Goal: Book appointment/travel/reservation

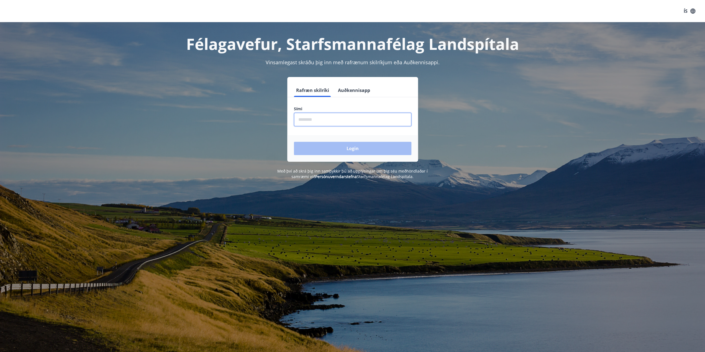
click at [322, 116] on input "phone" at bounding box center [352, 120] width 117 height 14
type input "********"
click at [336, 149] on button "Login" at bounding box center [352, 148] width 117 height 13
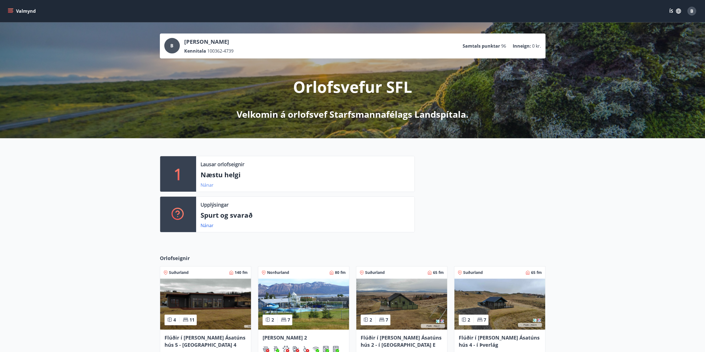
click at [205, 185] on link "Nánar" at bounding box center [206, 185] width 13 height 6
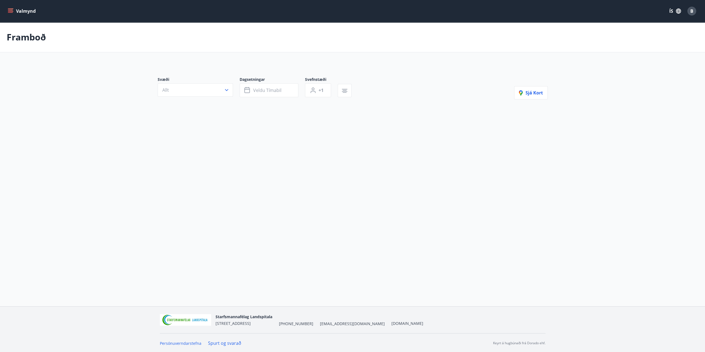
type input "*"
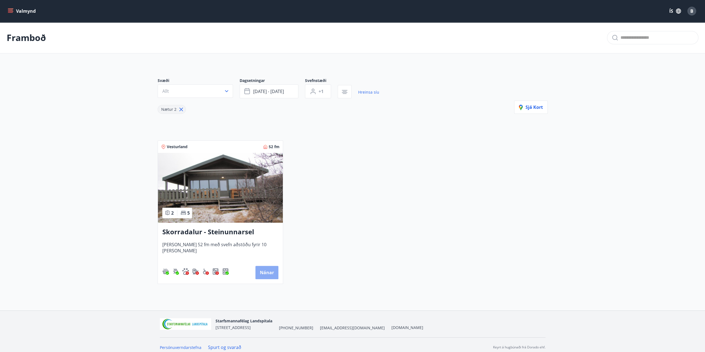
click at [267, 271] on button "Nánar" at bounding box center [266, 272] width 23 height 13
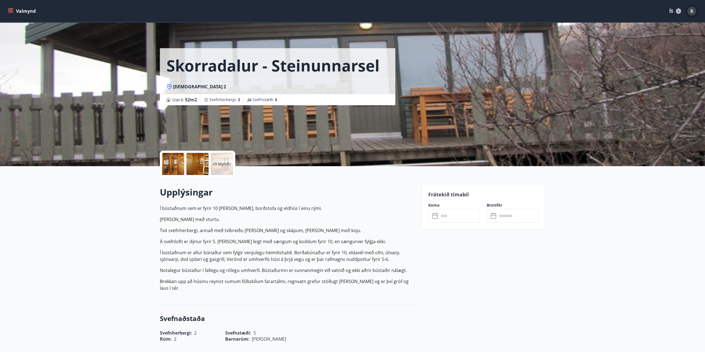
click at [692, 11] on span "B" at bounding box center [691, 11] width 3 height 6
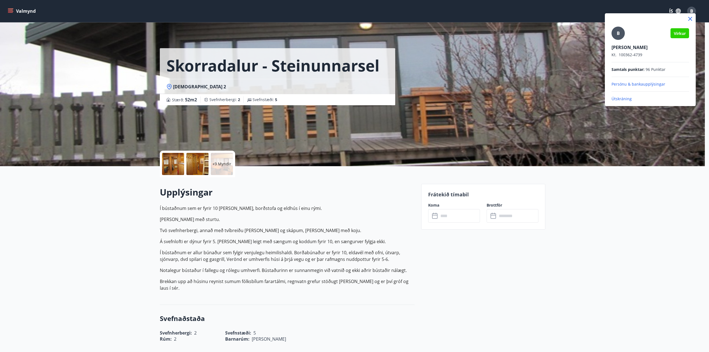
click at [678, 10] on div at bounding box center [354, 176] width 709 height 352
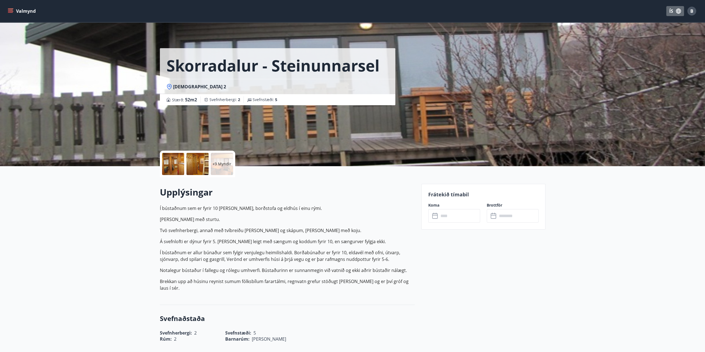
click at [671, 10] on button "ÍS" at bounding box center [675, 11] width 18 height 10
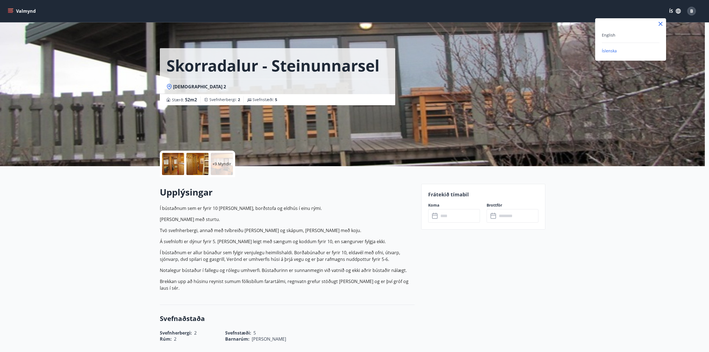
click at [11, 11] on div at bounding box center [354, 176] width 709 height 352
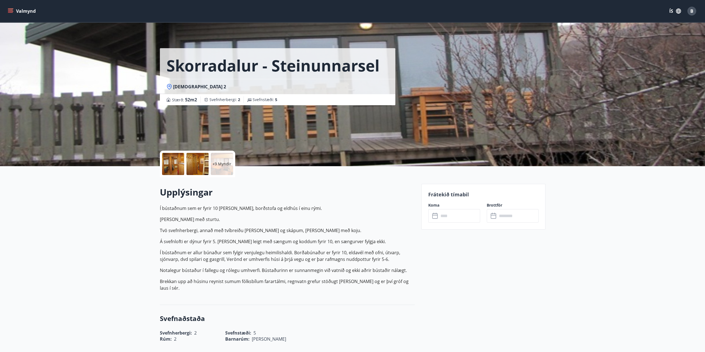
click at [11, 11] on icon "menu" at bounding box center [11, 11] width 6 height 6
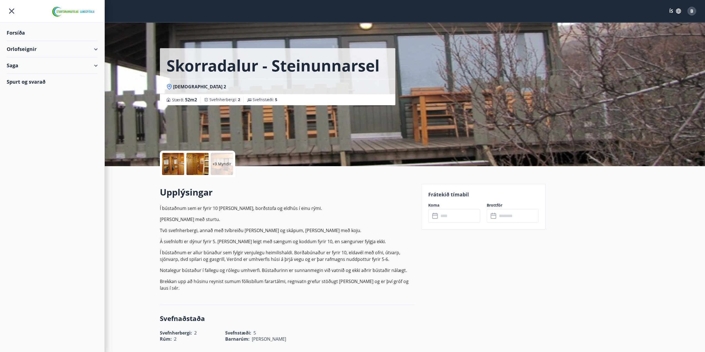
click at [24, 31] on div "Forsíða" at bounding box center [52, 33] width 91 height 16
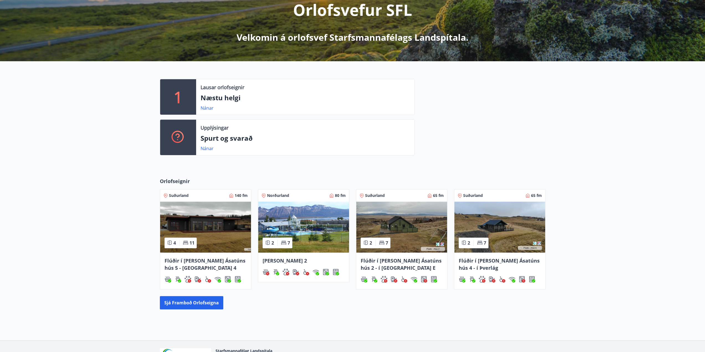
scroll to position [111, 0]
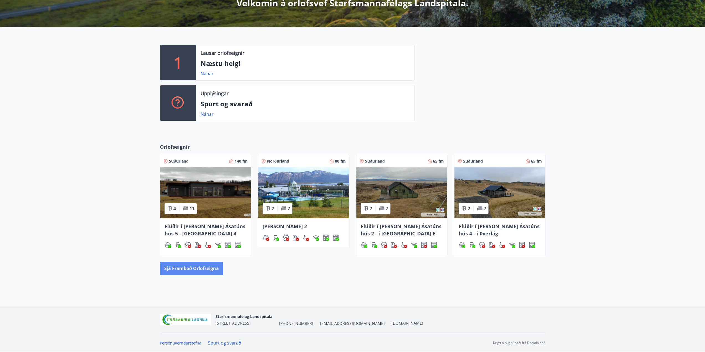
click at [193, 266] on button "Sjá framboð orlofseigna" at bounding box center [191, 268] width 63 height 13
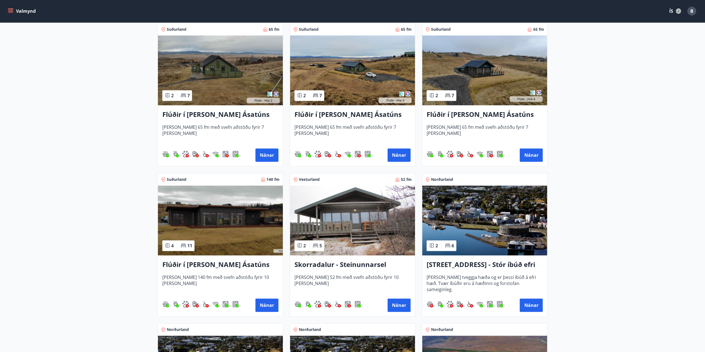
scroll to position [256, 0]
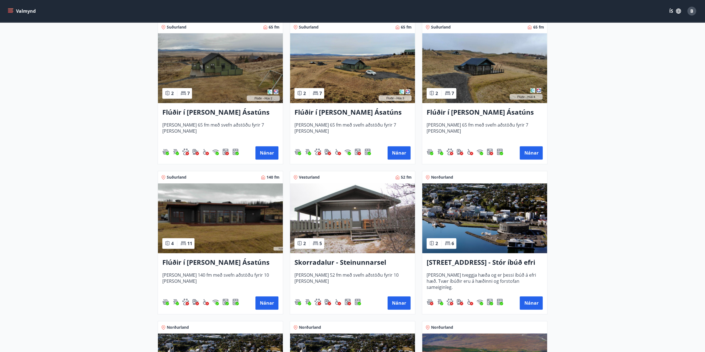
click at [344, 258] on h3 "Skorradalur - Steinunnarsel" at bounding box center [352, 262] width 116 height 10
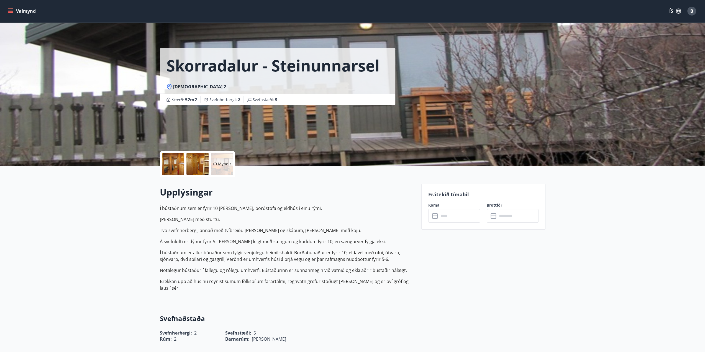
click at [13, 10] on icon "menu" at bounding box center [11, 11] width 6 height 6
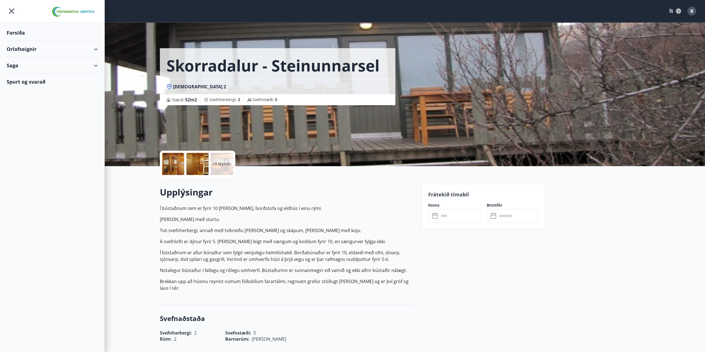
click at [15, 30] on div "Forsíða" at bounding box center [52, 33] width 91 height 16
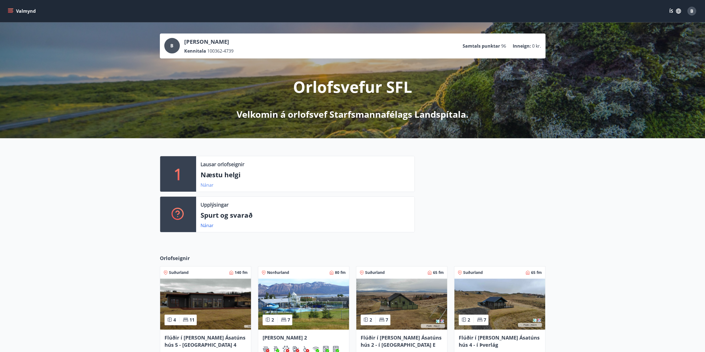
click at [204, 186] on link "Nánar" at bounding box center [206, 185] width 13 height 6
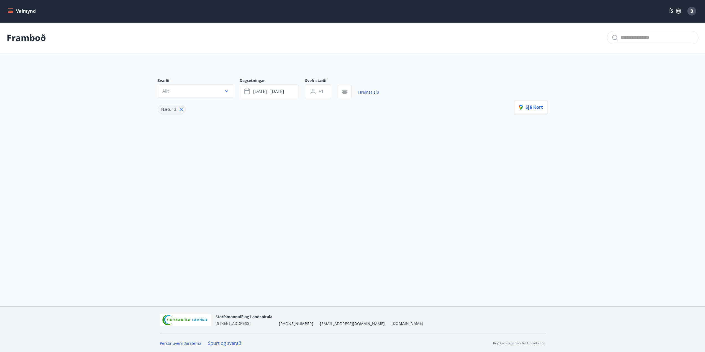
type input "*"
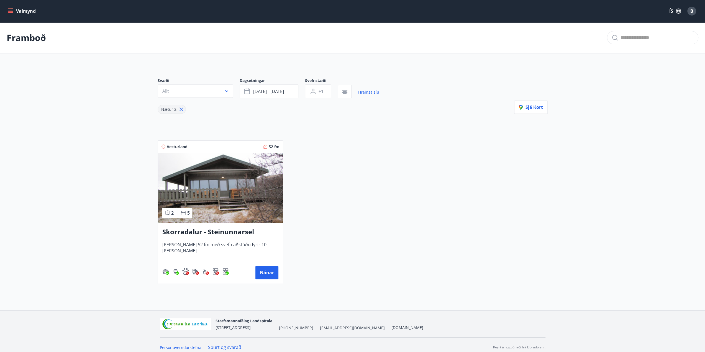
scroll to position [4, 0]
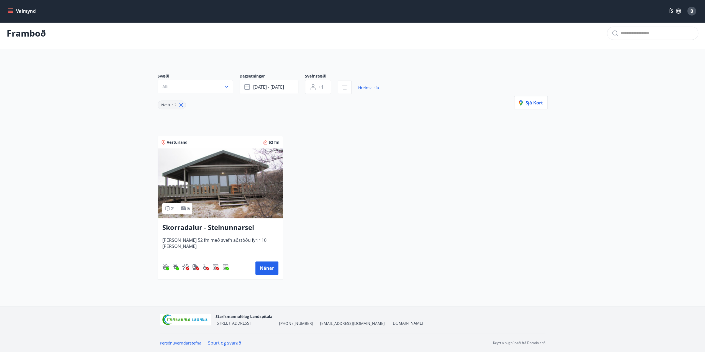
click at [344, 87] on icon "button" at bounding box center [344, 87] width 7 height 7
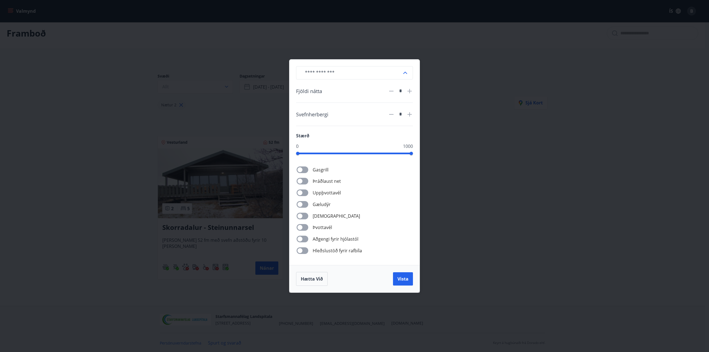
click at [488, 65] on div "​ Fjöldi nátta * Svefnherbergi * Stærð 0 1000 Gasgrill Þráðlaust net Uppþvottav…" at bounding box center [354, 176] width 709 height 352
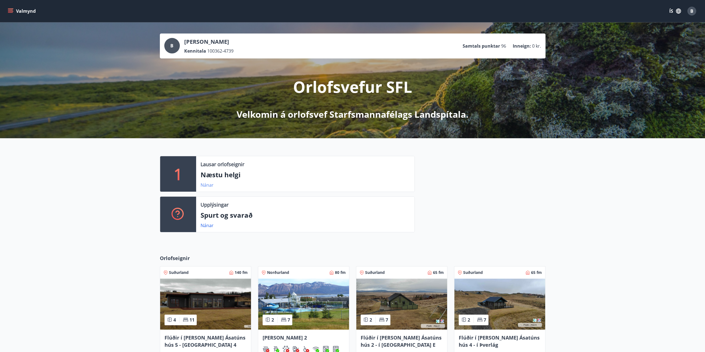
click at [206, 184] on link "Nánar" at bounding box center [206, 185] width 13 height 6
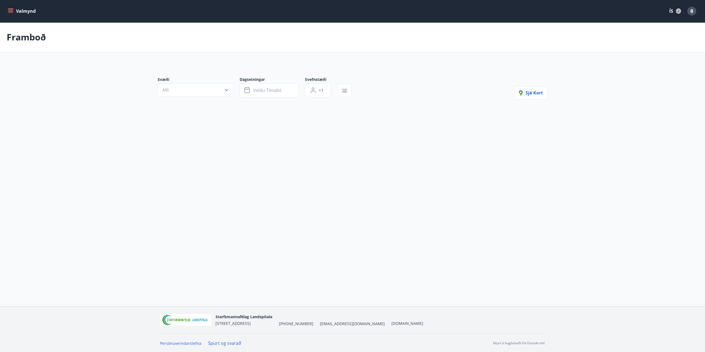
type input "*"
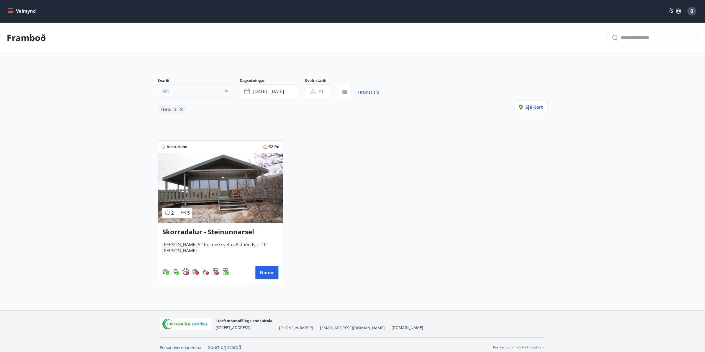
click at [176, 90] on button "Allt" at bounding box center [195, 90] width 75 height 13
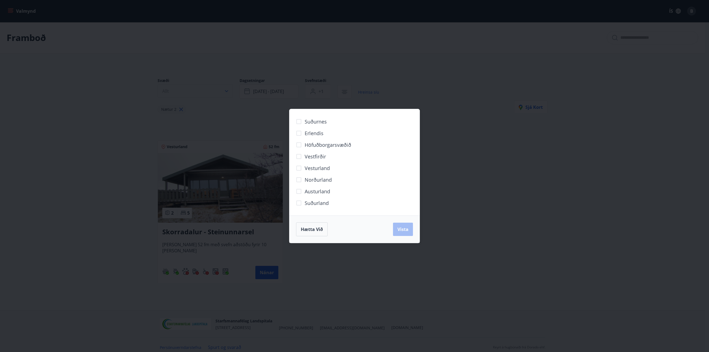
click at [176, 90] on div "Suðurnes Erlendis Höfuðborgarsvæðið [GEOGRAPHIC_DATA] [GEOGRAPHIC_DATA] [GEOGRA…" at bounding box center [354, 176] width 709 height 352
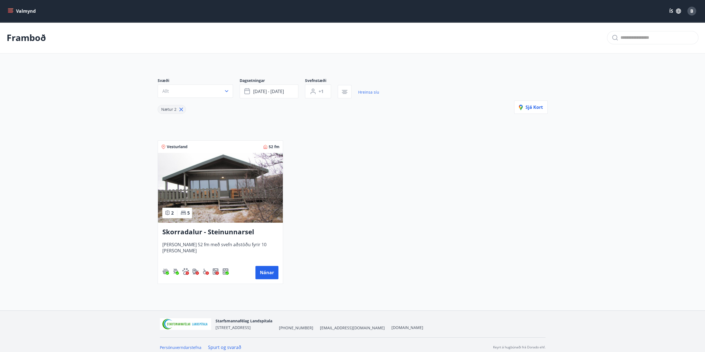
click at [11, 10] on icon "menu" at bounding box center [11, 11] width 6 height 6
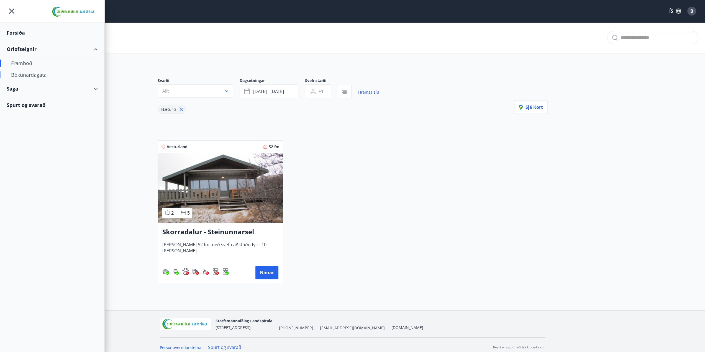
click at [27, 74] on div "Bókunardagatal" at bounding box center [52, 75] width 82 height 12
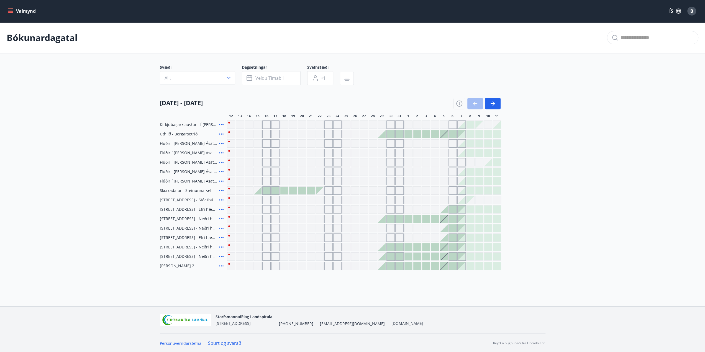
click at [257, 191] on div at bounding box center [258, 191] width 8 height 8
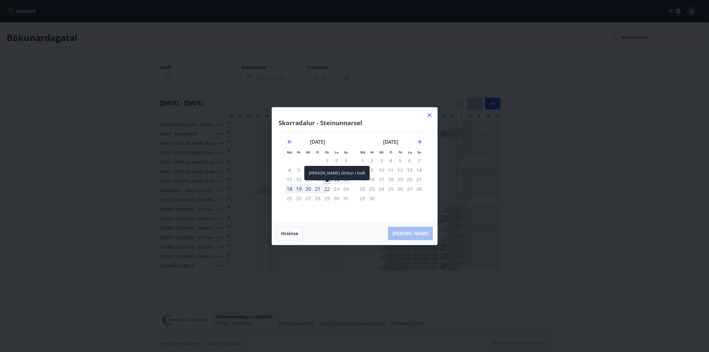
click at [328, 188] on div "22" at bounding box center [326, 188] width 9 height 9
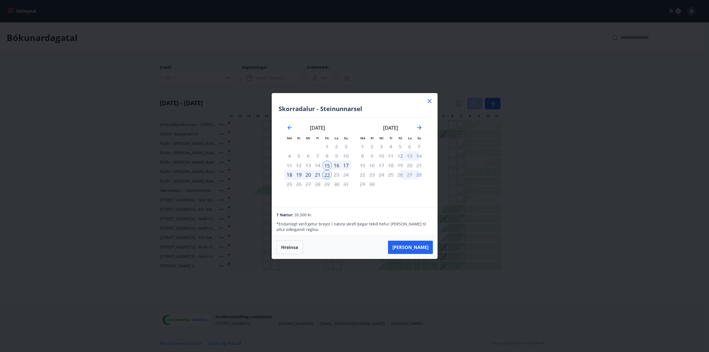
click at [427, 100] on icon at bounding box center [429, 101] width 7 height 7
click at [433, 102] on div "[DATE] - [DATE]" at bounding box center [330, 102] width 341 height 16
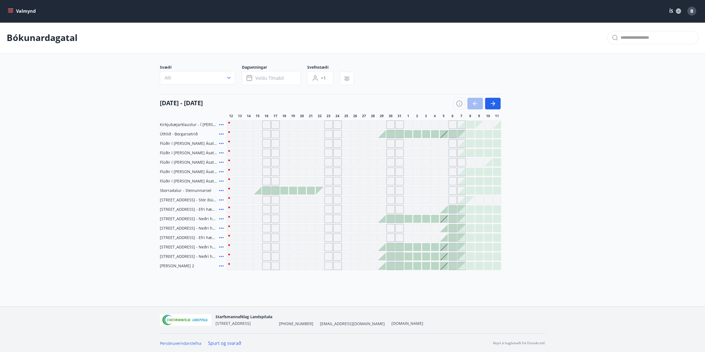
click at [428, 101] on div "[DATE] - [DATE]" at bounding box center [330, 102] width 341 height 16
